Goal: Task Accomplishment & Management: Manage account settings

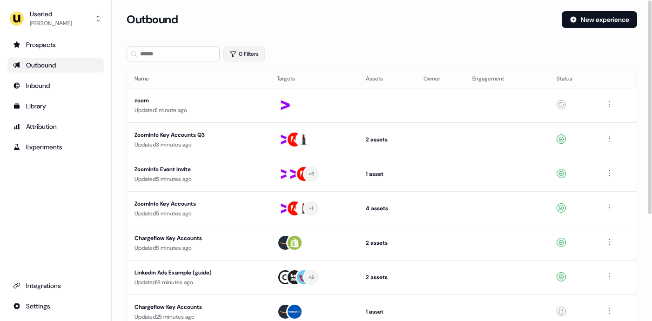
click at [248, 58] on button "0 Filters" at bounding box center [243, 54] width 41 height 15
click at [287, 51] on div "0 Filters" at bounding box center [382, 54] width 510 height 15
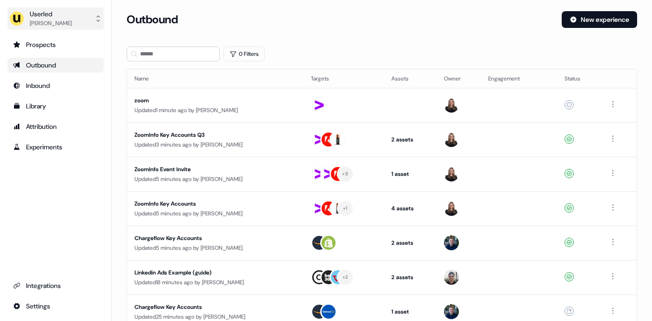
click at [93, 14] on button "Userled [PERSON_NAME]" at bounding box center [55, 18] width 96 height 22
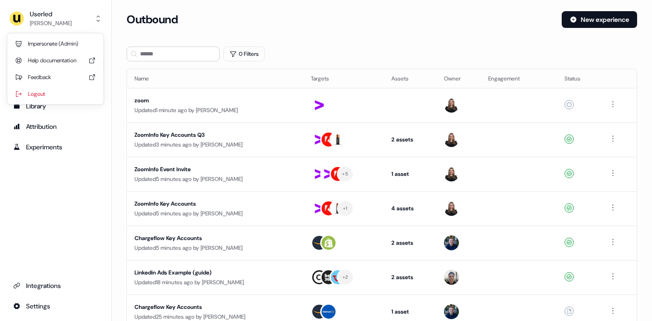
click at [49, 284] on div "Userled Maz Hussien Impersonate (Admin) Help documentation Feedback Logout Pros…" at bounding box center [56, 160] width 112 height 321
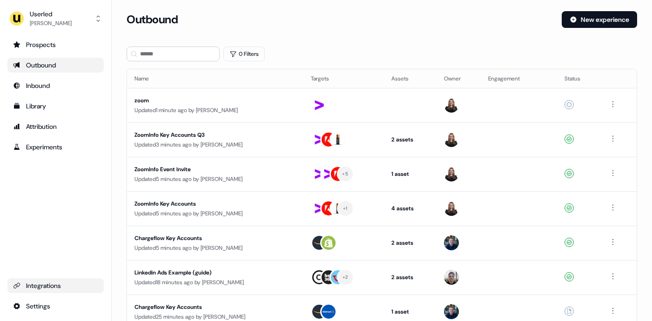
click at [44, 285] on div "Integrations" at bounding box center [55, 285] width 85 height 9
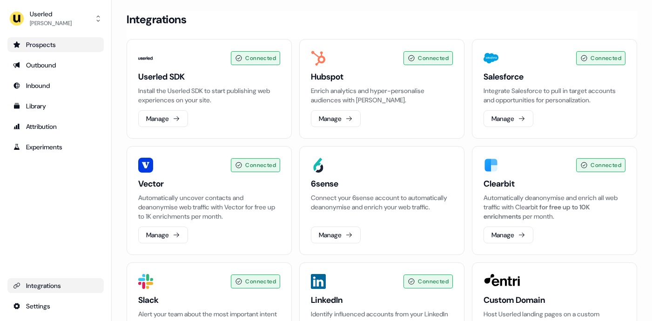
click at [46, 50] on link "Prospects" at bounding box center [55, 44] width 96 height 15
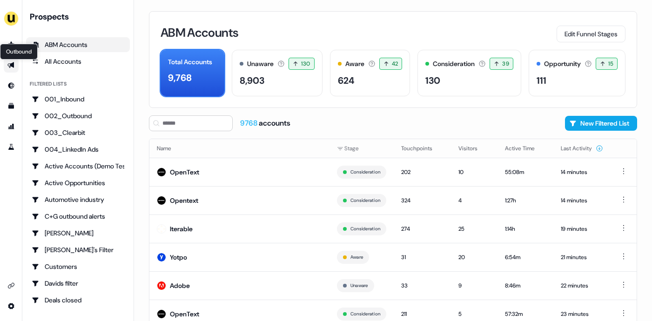
click at [12, 46] on div "Outbound Outbound" at bounding box center [19, 52] width 38 height 16
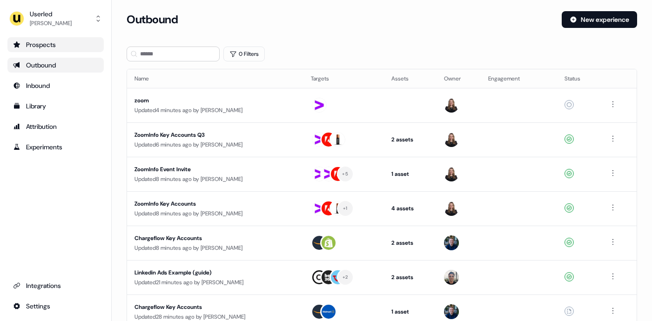
click at [16, 46] on icon "Go to prospects" at bounding box center [16, 44] width 7 height 6
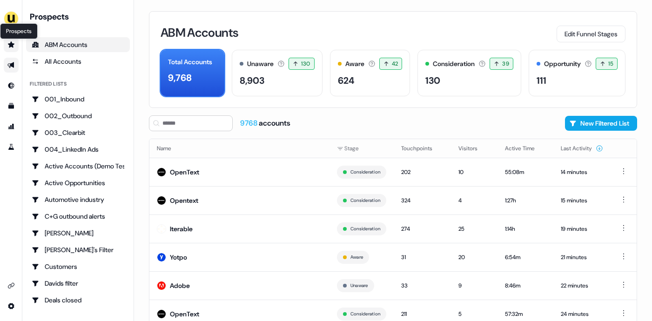
click at [14, 45] on icon "Go to prospects" at bounding box center [10, 44] width 7 height 7
click at [13, 47] on icon "Go to prospects" at bounding box center [11, 44] width 7 height 6
click at [12, 61] on icon "Go to outbound experience" at bounding box center [10, 64] width 7 height 7
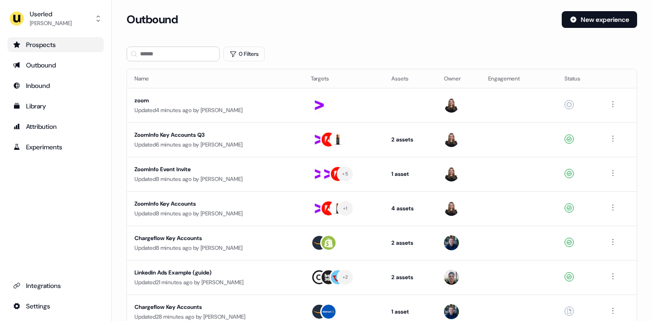
click at [20, 44] on div "Prospects" at bounding box center [55, 44] width 85 height 9
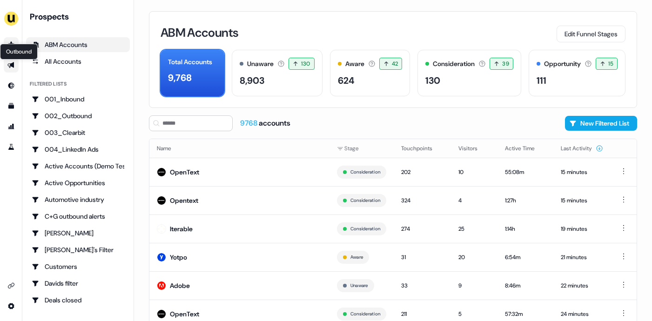
click at [14, 63] on icon "Go to outbound experience" at bounding box center [10, 64] width 7 height 7
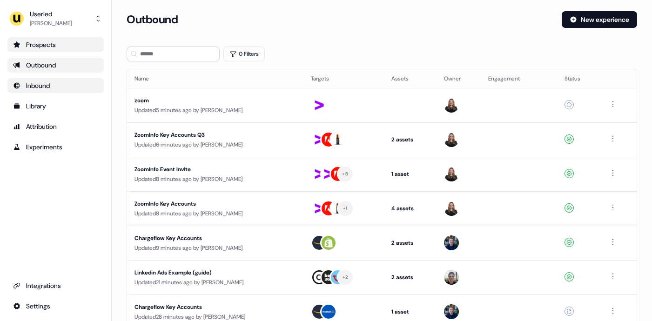
click at [20, 84] on icon "Go to Inbound" at bounding box center [16, 85] width 7 height 7
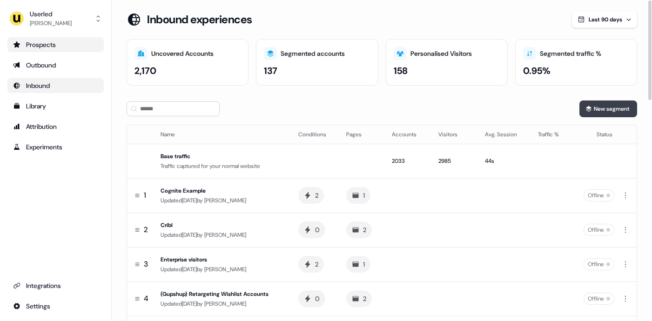
click at [601, 109] on button "New segment" at bounding box center [608, 108] width 58 height 17
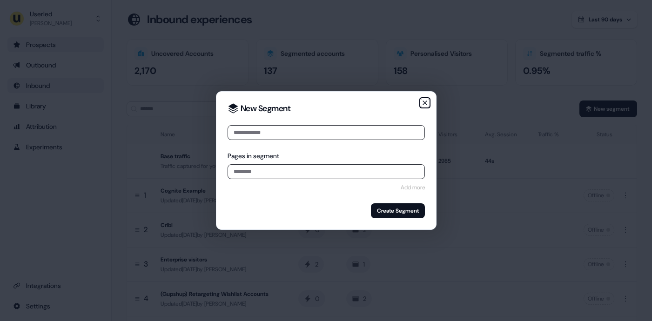
click at [425, 102] on icon "button" at bounding box center [424, 102] width 7 height 7
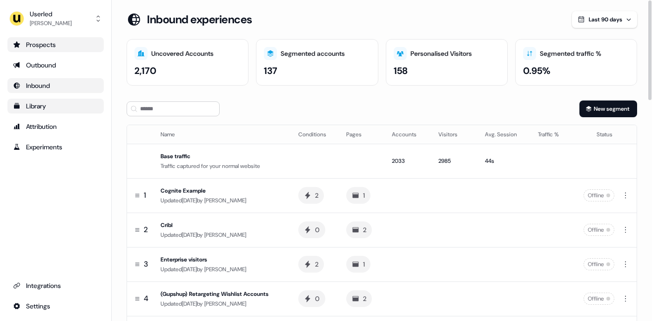
click at [61, 106] on div "Library" at bounding box center [55, 105] width 85 height 9
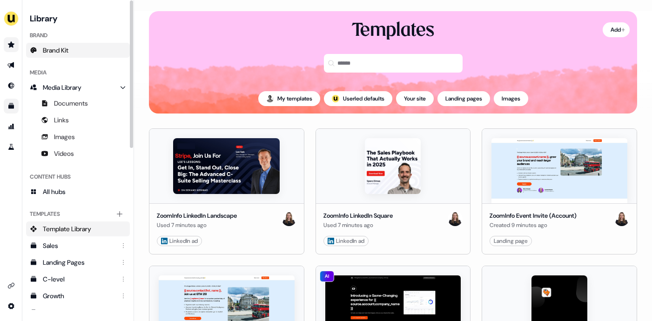
click at [52, 56] on link "Brand Kit" at bounding box center [78, 50] width 104 height 15
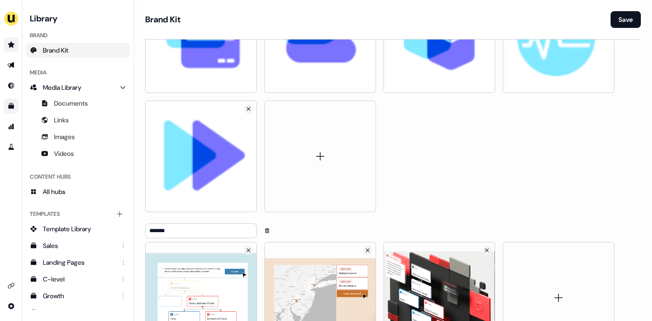
scroll to position [4721, 0]
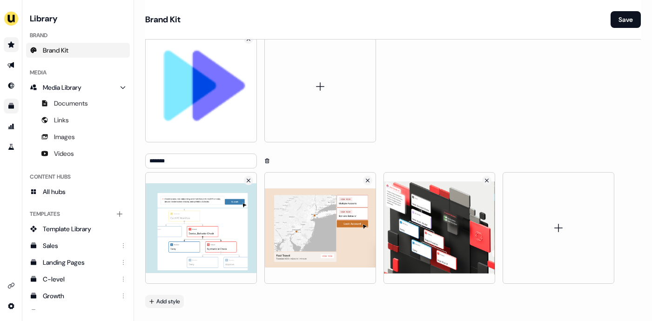
click at [171, 295] on button "Add style" at bounding box center [164, 301] width 39 height 13
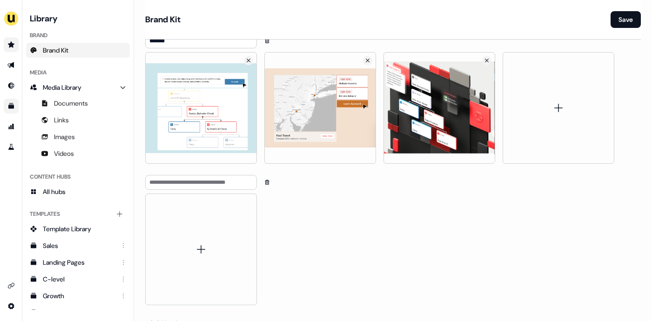
scroll to position [4862, 0]
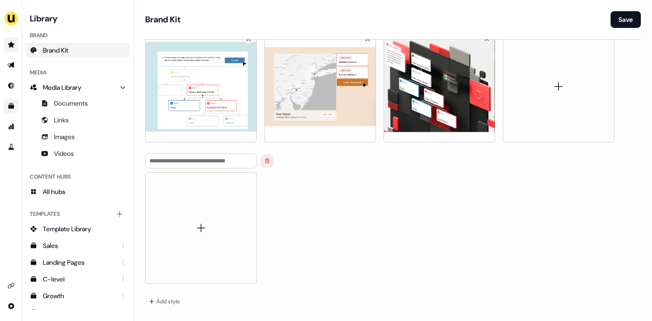
click at [267, 158] on icon "button" at bounding box center [267, 161] width 6 height 6
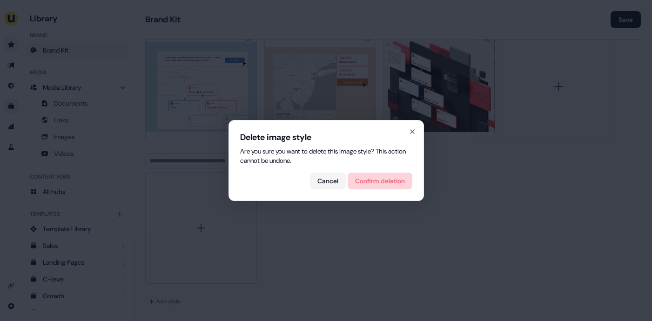
click at [367, 182] on button "Confirm deletion" at bounding box center [379, 181] width 65 height 17
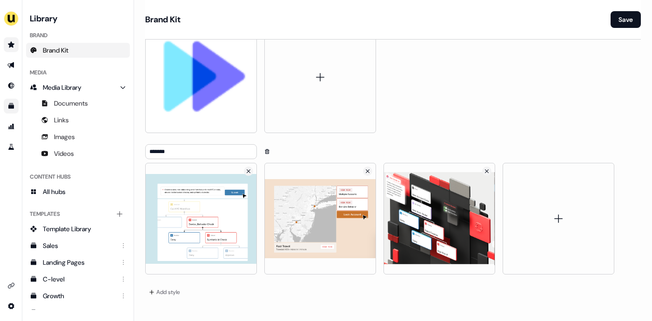
scroll to position [4721, 0]
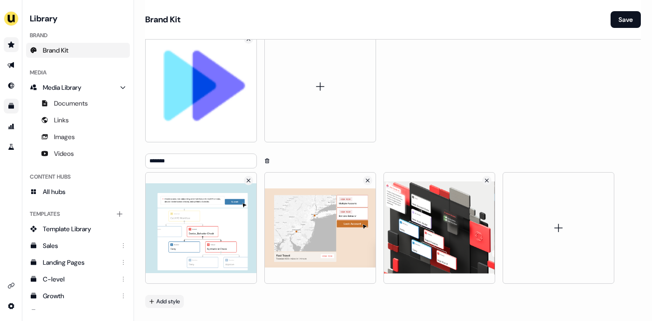
click at [165, 295] on button "Add style" at bounding box center [164, 301] width 39 height 13
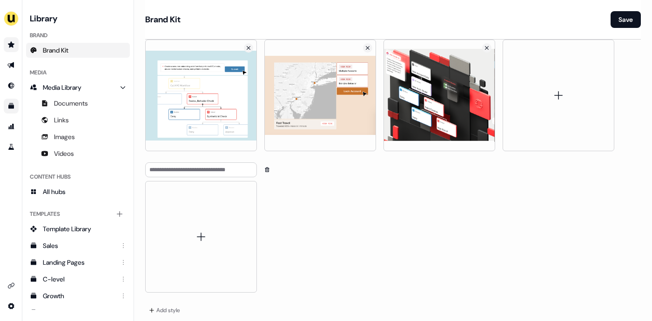
scroll to position [4862, 0]
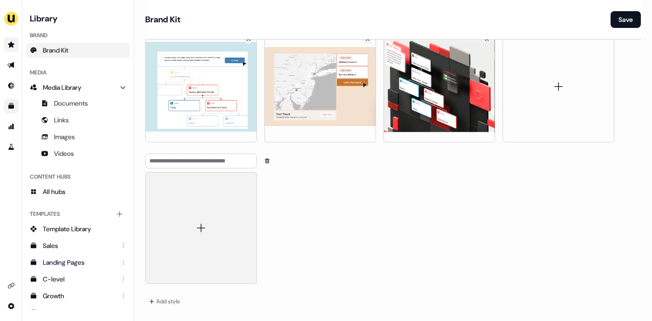
click at [202, 222] on icon at bounding box center [200, 227] width 11 height 11
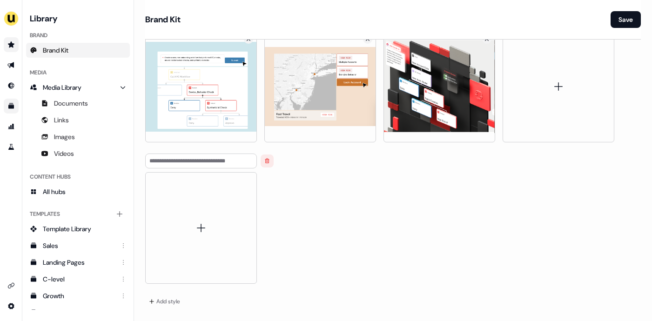
click at [265, 158] on icon "button" at bounding box center [267, 160] width 4 height 5
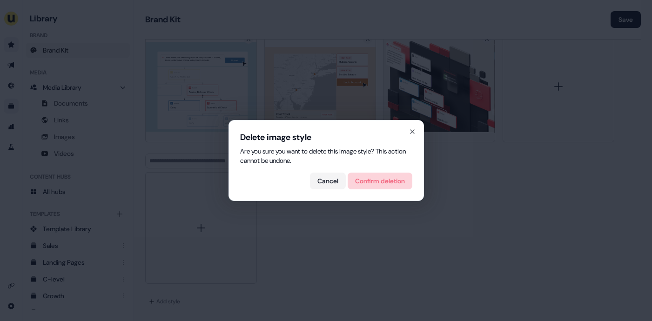
click at [369, 182] on button "Confirm deletion" at bounding box center [379, 181] width 65 height 17
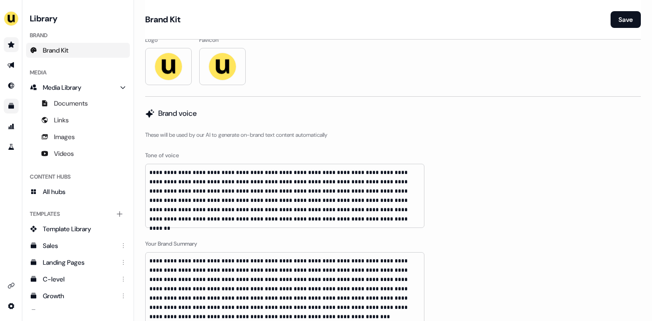
scroll to position [0, 0]
